Goal: Task Accomplishment & Management: Use online tool/utility

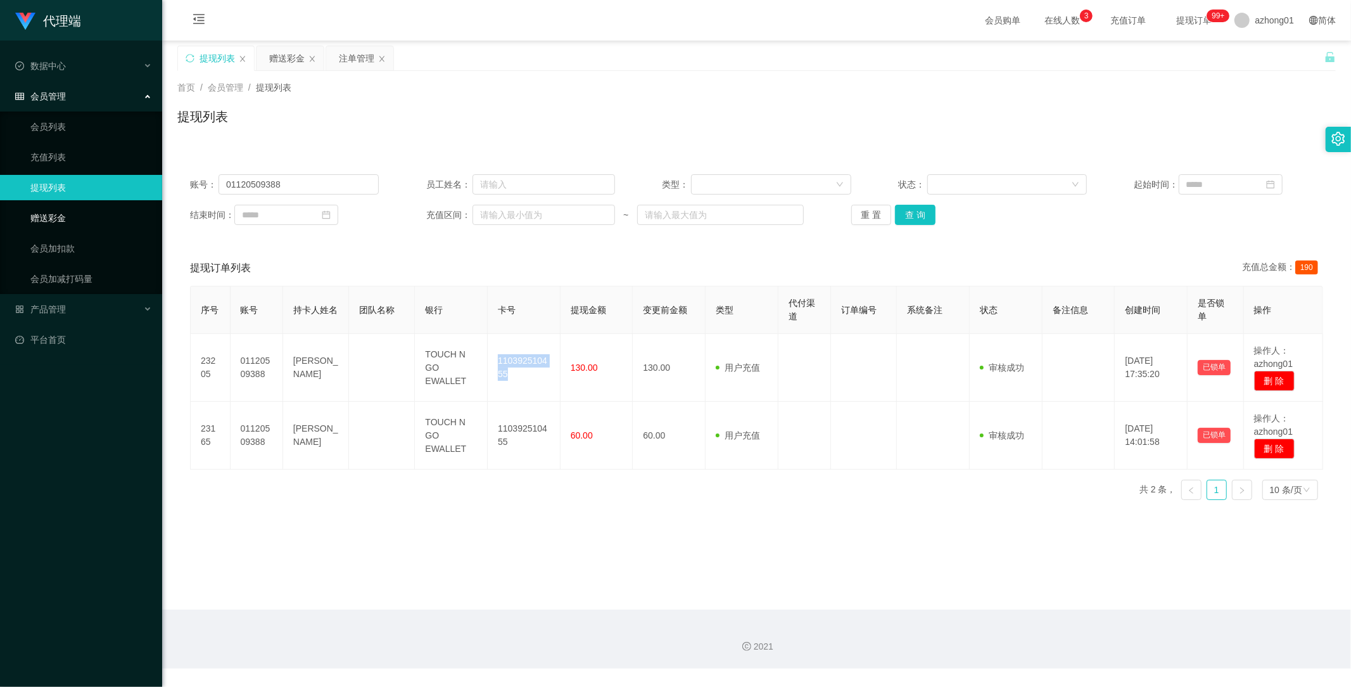
click at [53, 214] on link "赠送彩金" at bounding box center [91, 217] width 122 height 25
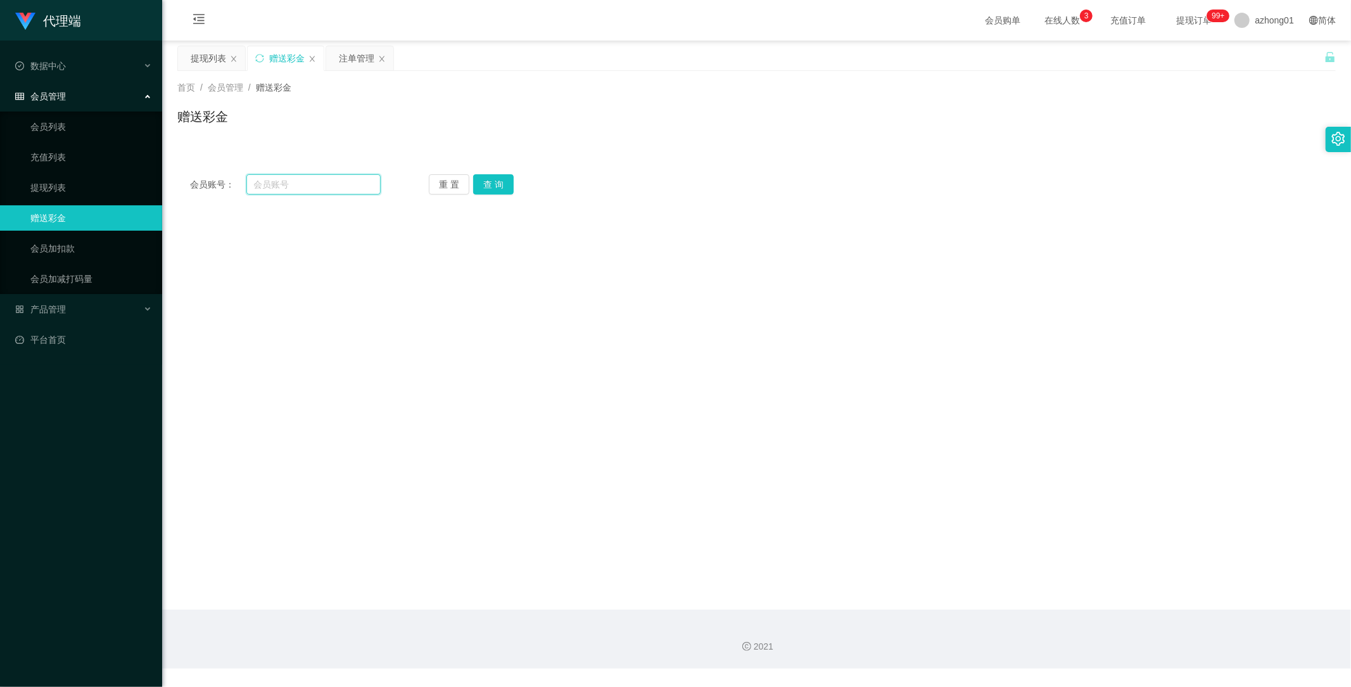
drag, startPoint x: 318, startPoint y: 184, endPoint x: 300, endPoint y: 182, distance: 17.8
click at [300, 182] on input "text" at bounding box center [313, 184] width 135 height 20
paste input "weitoo83"
type input "weitoo83"
click at [487, 180] on button "查 询" at bounding box center [493, 184] width 41 height 20
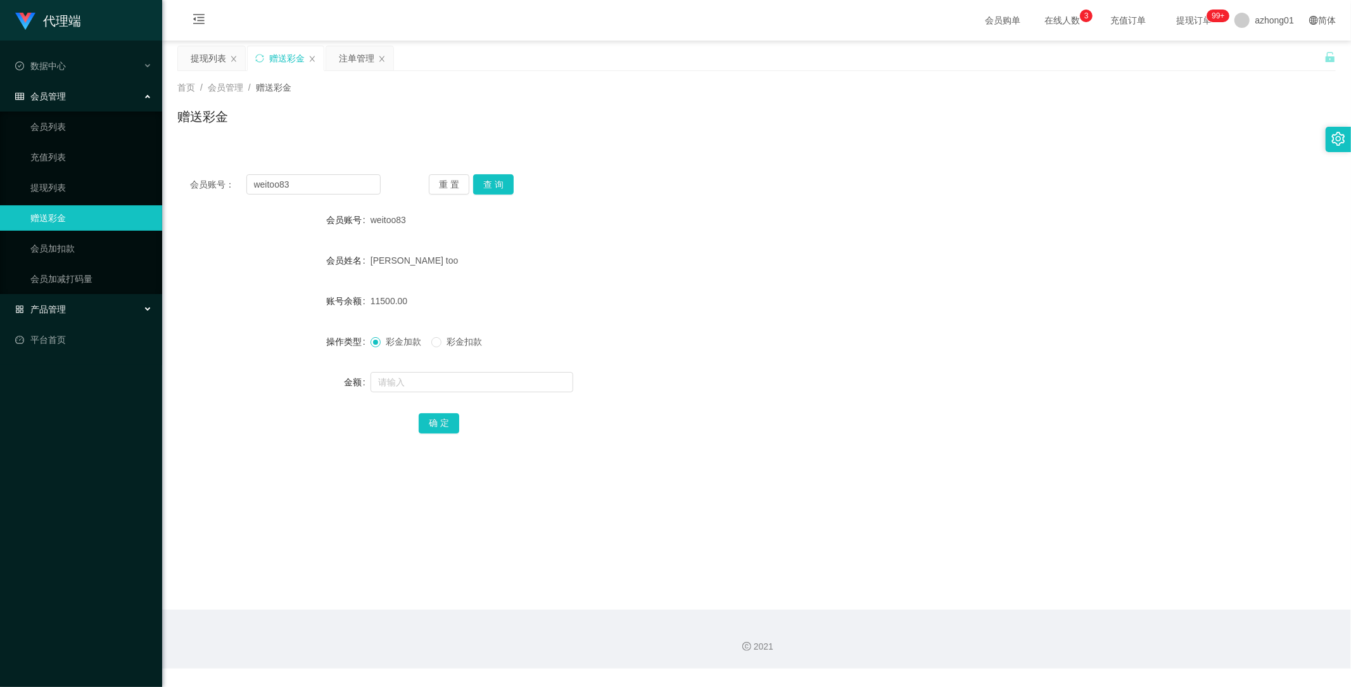
drag, startPoint x: 53, startPoint y: 301, endPoint x: 213, endPoint y: 352, distance: 168.1
click at [53, 301] on div "产品管理" at bounding box center [81, 309] width 162 height 25
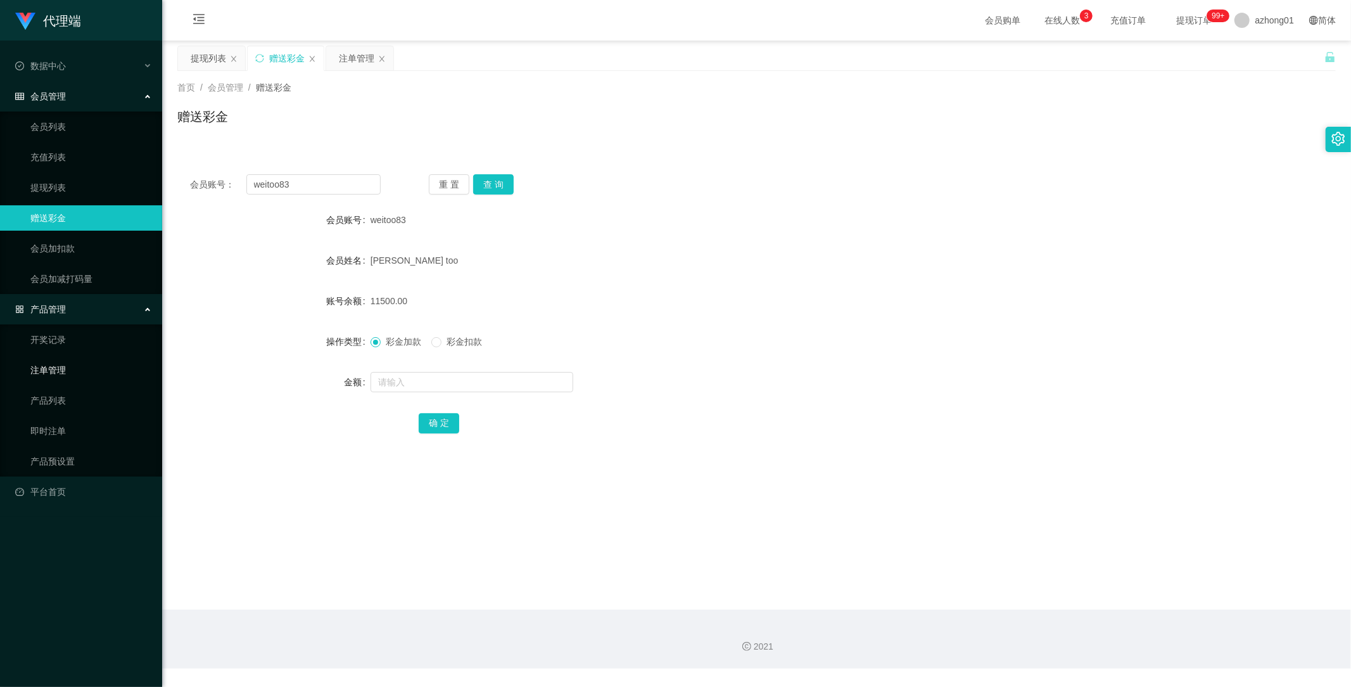
click at [48, 369] on link "注单管理" at bounding box center [91, 369] width 122 height 25
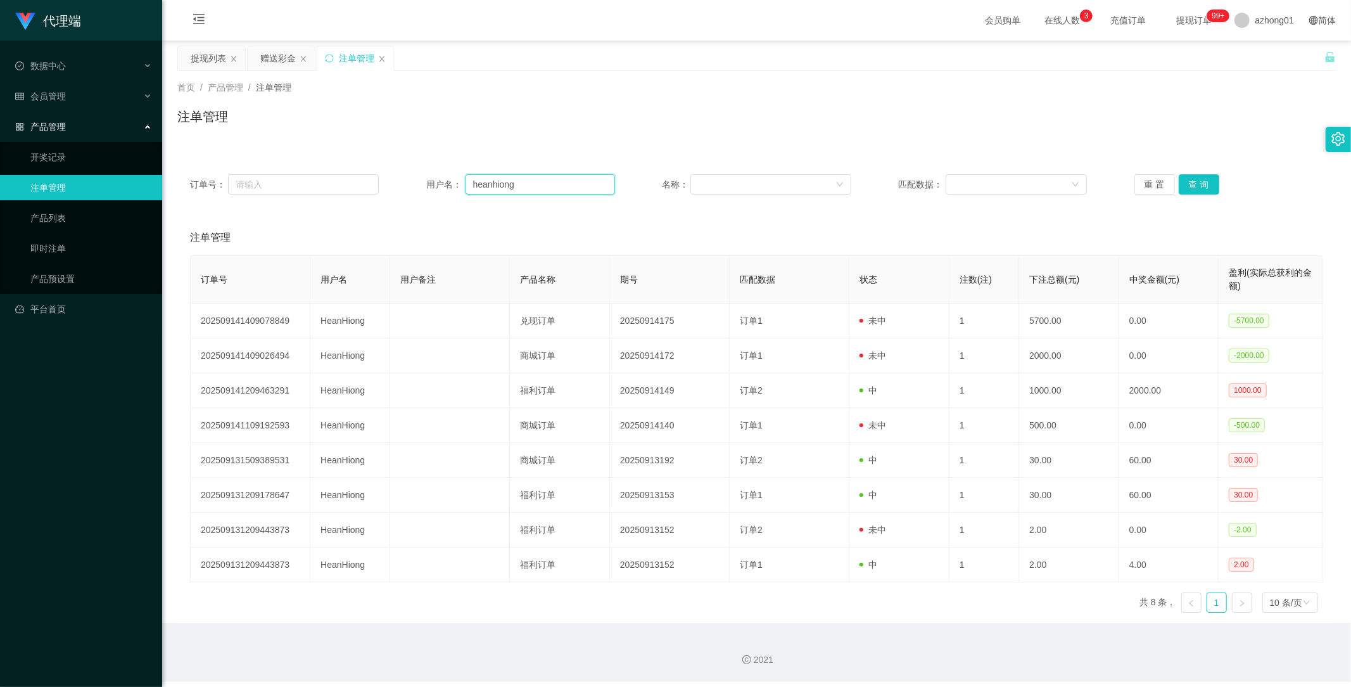
drag, startPoint x: 549, startPoint y: 187, endPoint x: 378, endPoint y: 194, distance: 171.2
click at [377, 194] on div "订单号： 用户名： heanhiong 名称： 匹配数据： 重 置 查 询" at bounding box center [756, 184] width 1133 height 20
paste input "weitoo83"
type input "weitoo83"
click at [1183, 182] on button "查 询" at bounding box center [1199, 184] width 41 height 20
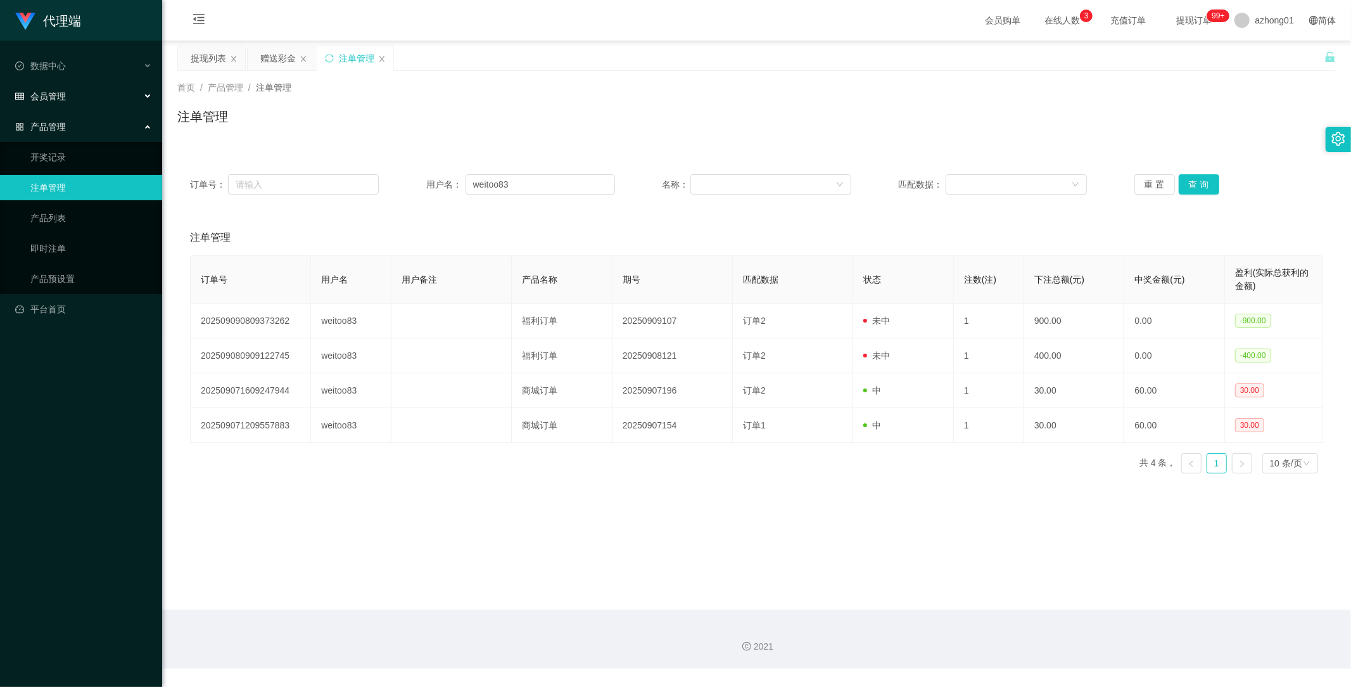
click at [54, 96] on span "会员管理" at bounding box center [40, 96] width 51 height 10
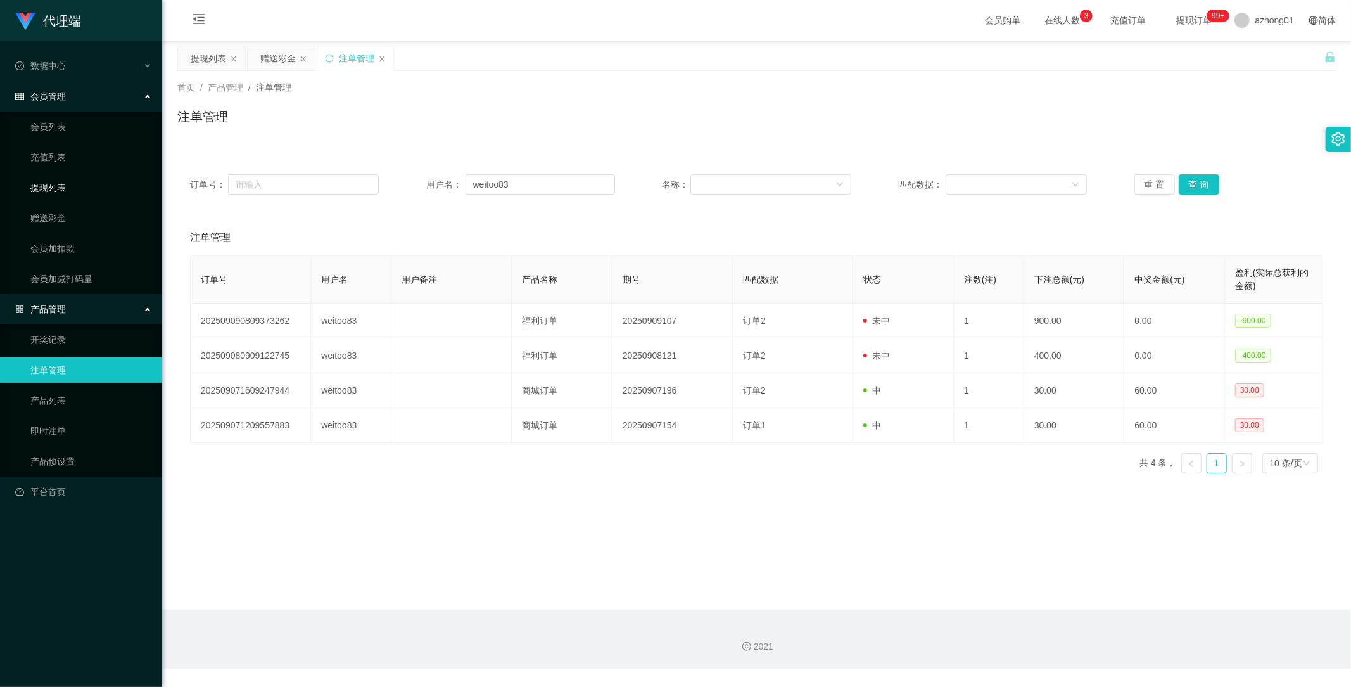
click at [62, 181] on link "提现列表" at bounding box center [91, 187] width 122 height 25
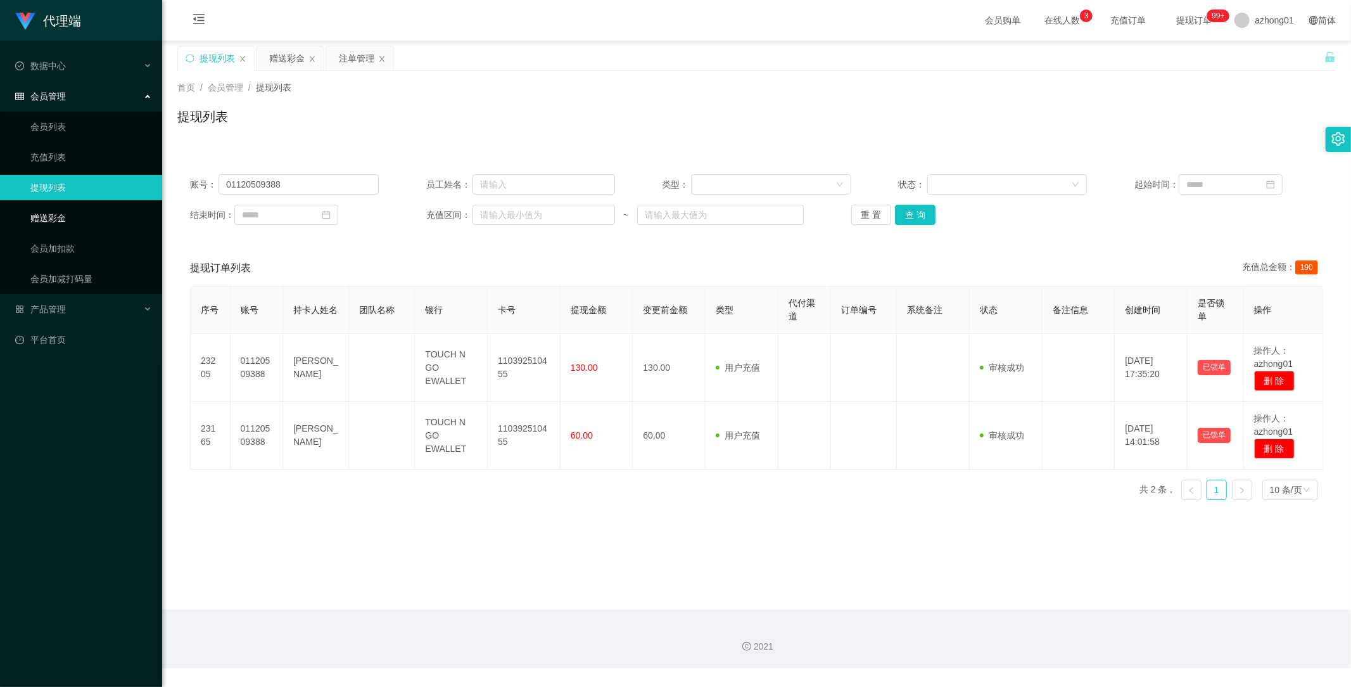
drag, startPoint x: 65, startPoint y: 210, endPoint x: 80, endPoint y: 220, distance: 18.3
click at [65, 210] on link "赠送彩金" at bounding box center [91, 217] width 122 height 25
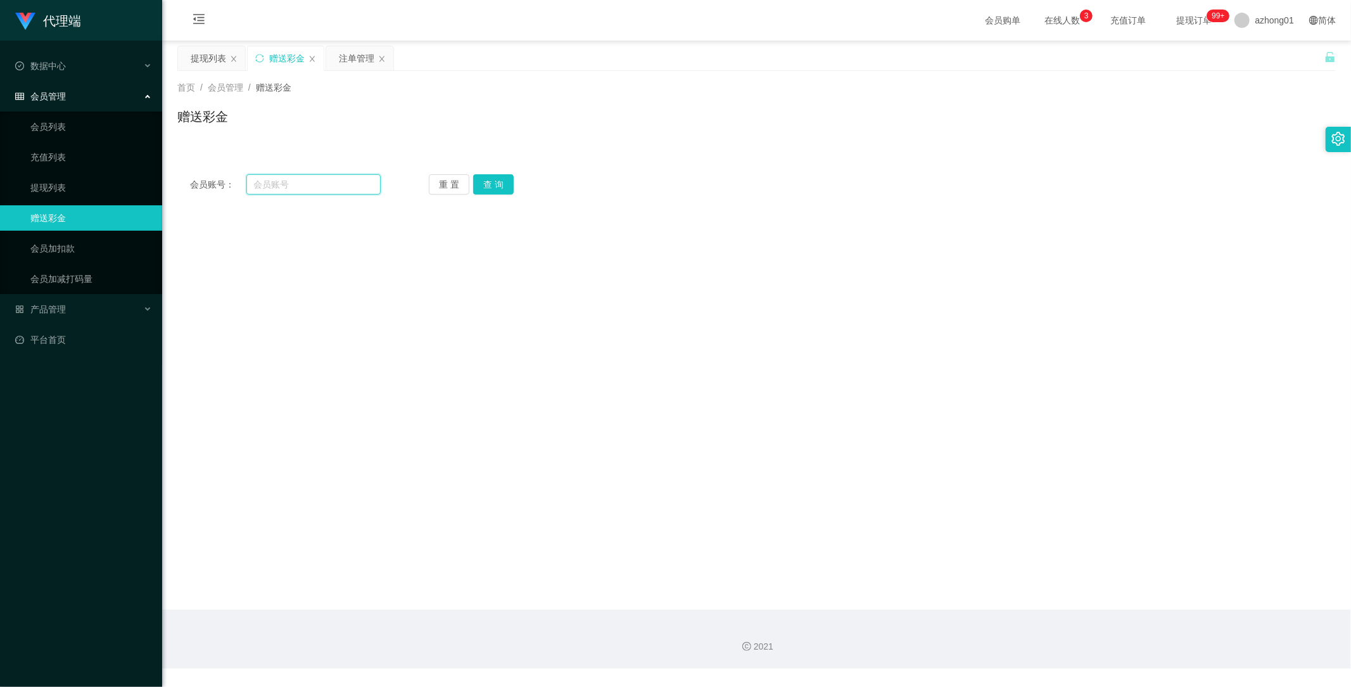
click at [317, 185] on input "text" at bounding box center [313, 184] width 135 height 20
paste input "Wufong"
type input "Wufong"
click at [499, 184] on button "查 询" at bounding box center [493, 184] width 41 height 20
